Goal: Information Seeking & Learning: Learn about a topic

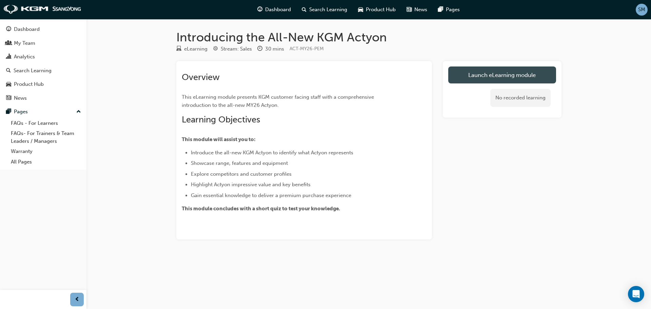
click at [490, 80] on link "Launch eLearning module" at bounding box center [502, 74] width 108 height 17
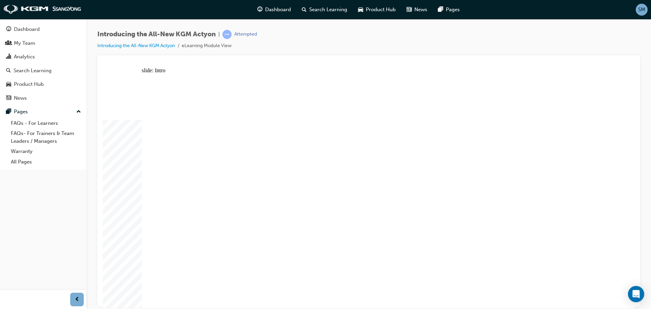
click at [630, 78] on div "slide: Content Rectangle WELCOME TO ACTYON arrow_white.png arrow_white.png play…" at bounding box center [369, 187] width 532 height 240
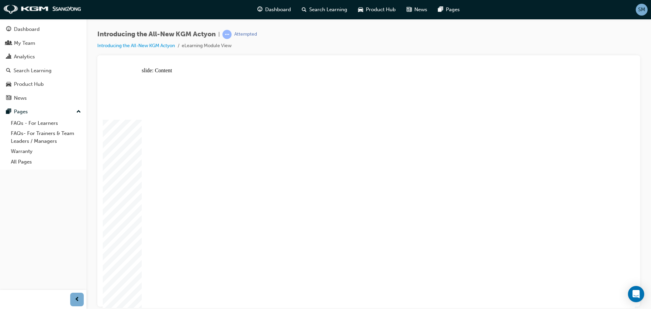
drag, startPoint x: 297, startPoint y: 258, endPoint x: 271, endPoint y: 252, distance: 26.8
drag, startPoint x: 256, startPoint y: 235, endPoint x: 300, endPoint y: 226, distance: 44.7
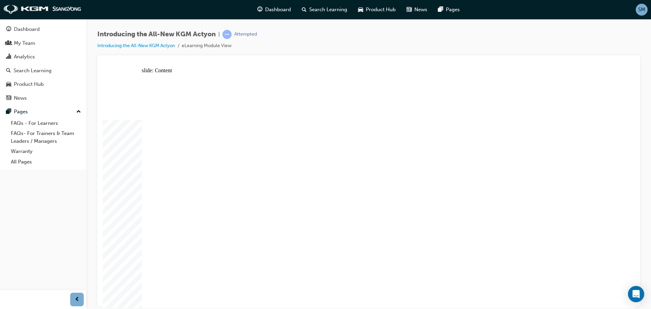
drag, startPoint x: 404, startPoint y: 133, endPoint x: 494, endPoint y: 126, distance: 90.0
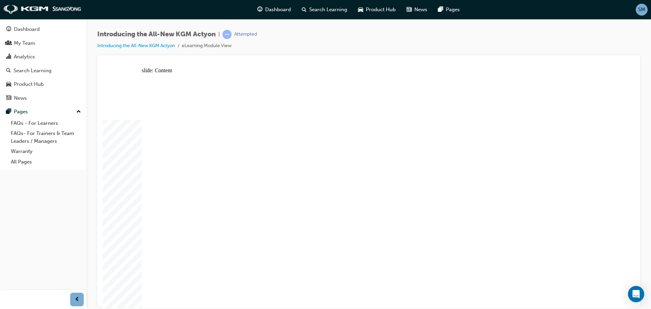
drag, startPoint x: 317, startPoint y: 210, endPoint x: 317, endPoint y: 199, distance: 11.2
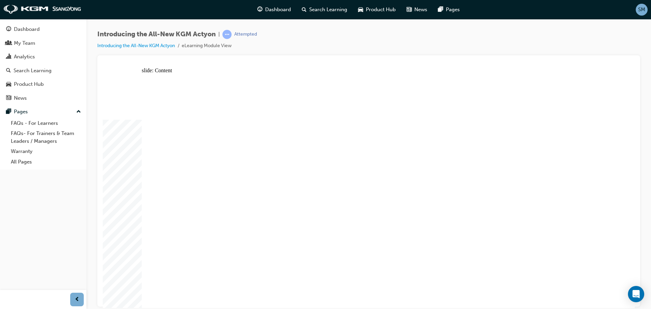
drag, startPoint x: 296, startPoint y: 172, endPoint x: 299, endPoint y: 197, distance: 25.0
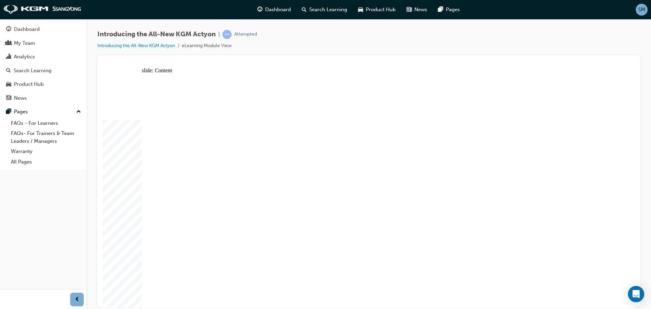
drag, startPoint x: 299, startPoint y: 202, endPoint x: 315, endPoint y: 196, distance: 17.1
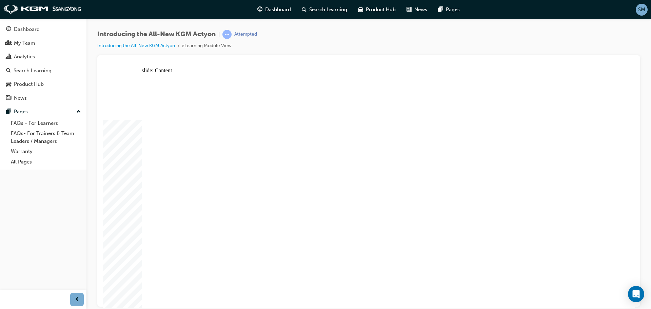
drag, startPoint x: 263, startPoint y: 121, endPoint x: 263, endPoint y: 125, distance: 3.4
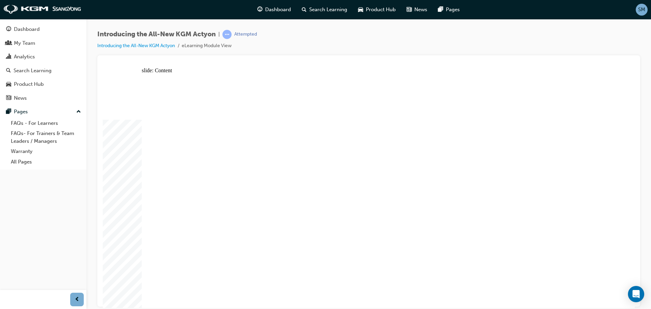
drag, startPoint x: 394, startPoint y: 150, endPoint x: 387, endPoint y: 163, distance: 15.1
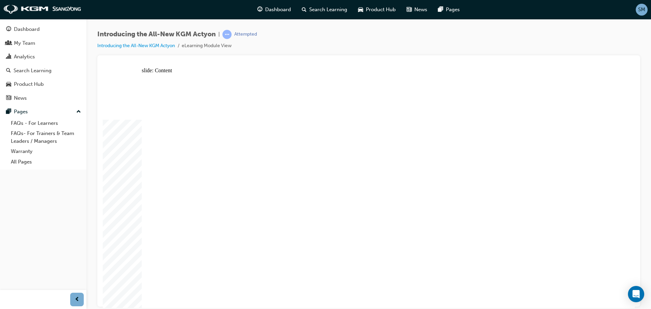
drag, startPoint x: 321, startPoint y: 179, endPoint x: 323, endPoint y: 193, distance: 14.1
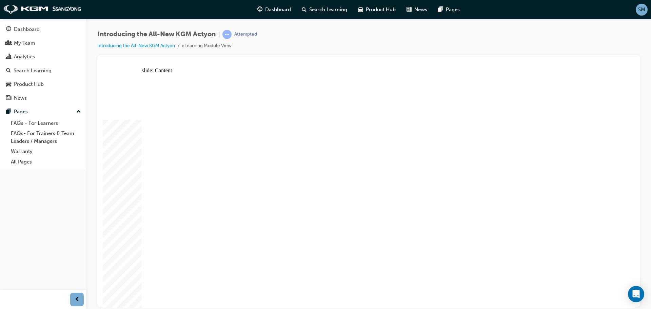
drag, startPoint x: 233, startPoint y: 152, endPoint x: 235, endPoint y: 171, distance: 19.7
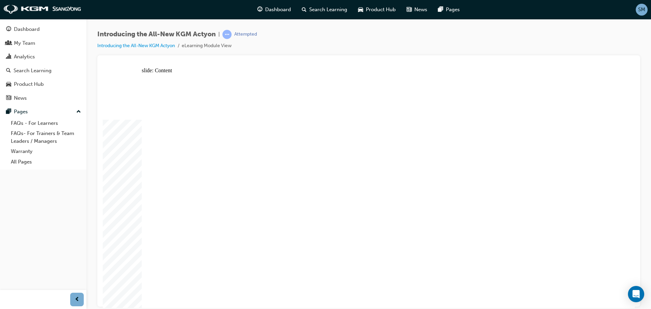
radio input "true"
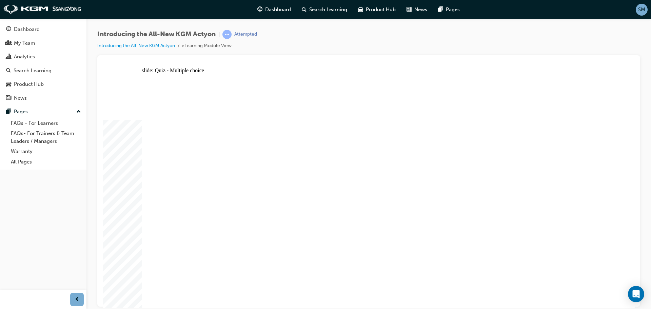
radio input "true"
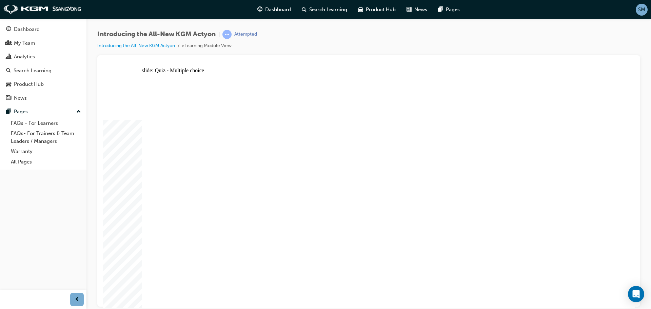
radio input "true"
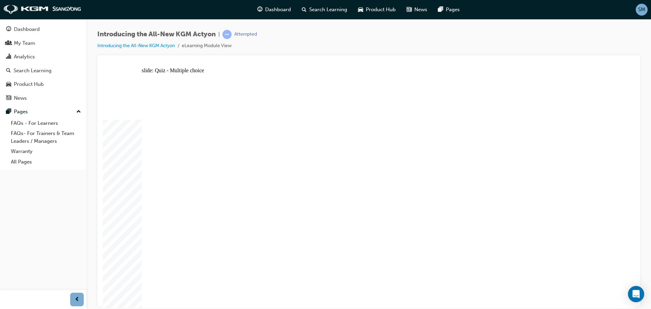
radio input "true"
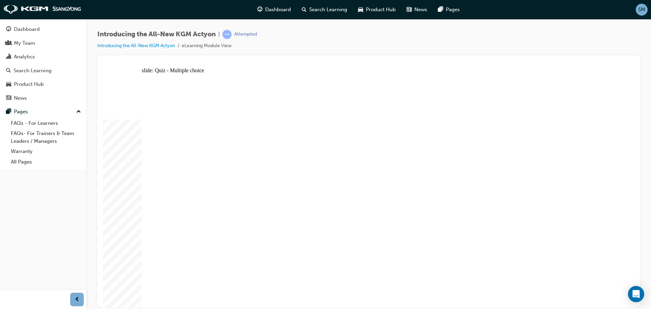
click at [280, 7] on span "Dashboard" at bounding box center [278, 10] width 26 height 8
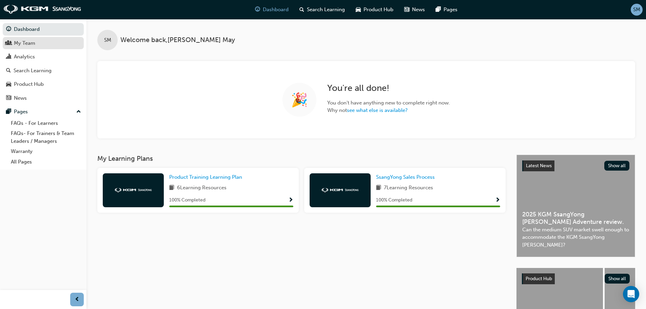
click at [31, 46] on div "My Team" at bounding box center [24, 43] width 21 height 8
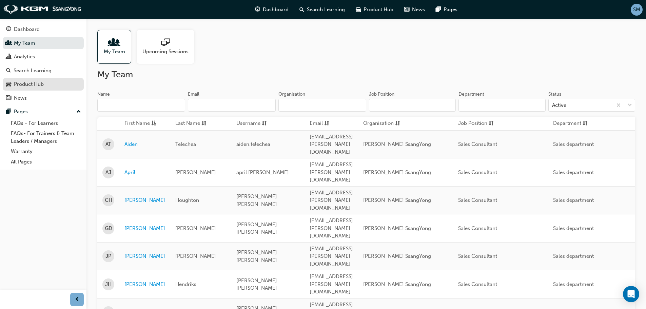
click at [34, 84] on div "Product Hub" at bounding box center [29, 84] width 30 height 8
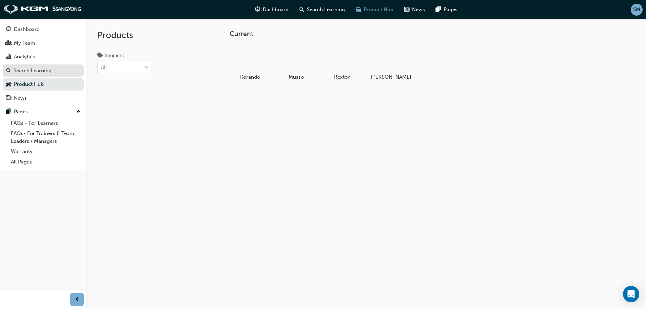
click at [28, 72] on div "Search Learning" at bounding box center [33, 71] width 38 height 8
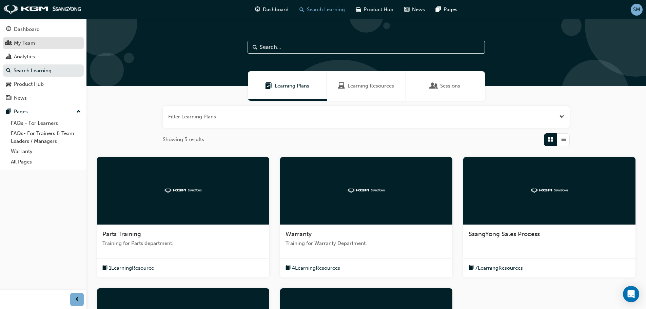
click at [26, 45] on div "My Team" at bounding box center [24, 43] width 21 height 8
